Goal: Transaction & Acquisition: Purchase product/service

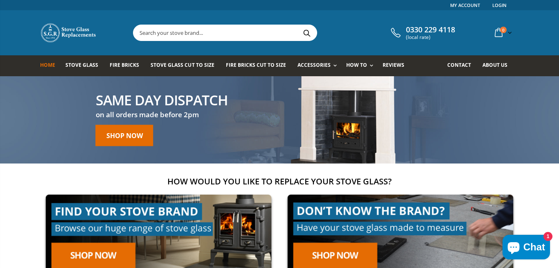
click at [198, 43] on div "0330 229 4118 (local rate) 0 item(s) 0 item(s) You have no items in your shoppi…" at bounding box center [279, 32] width 491 height 45
click at [203, 33] on input "text" at bounding box center [270, 33] width 275 height 16
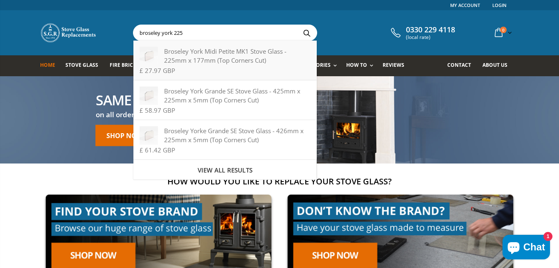
type input "broseley york 225"
click at [204, 54] on div "Broseley York Midi Petite MK1 Stove Glass - 225mm x 177mm (Top Corners Cut)" at bounding box center [225, 56] width 171 height 18
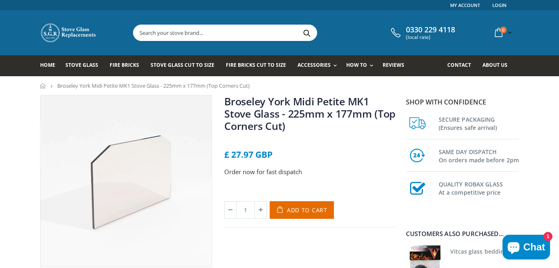
click at [204, 25] on input "text" at bounding box center [270, 33] width 275 height 16
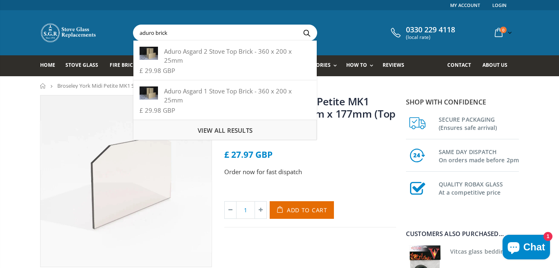
type input "aduro brick"
click at [205, 132] on span "View all results" at bounding box center [225, 130] width 55 height 8
